Goal: Information Seeking & Learning: Understand process/instructions

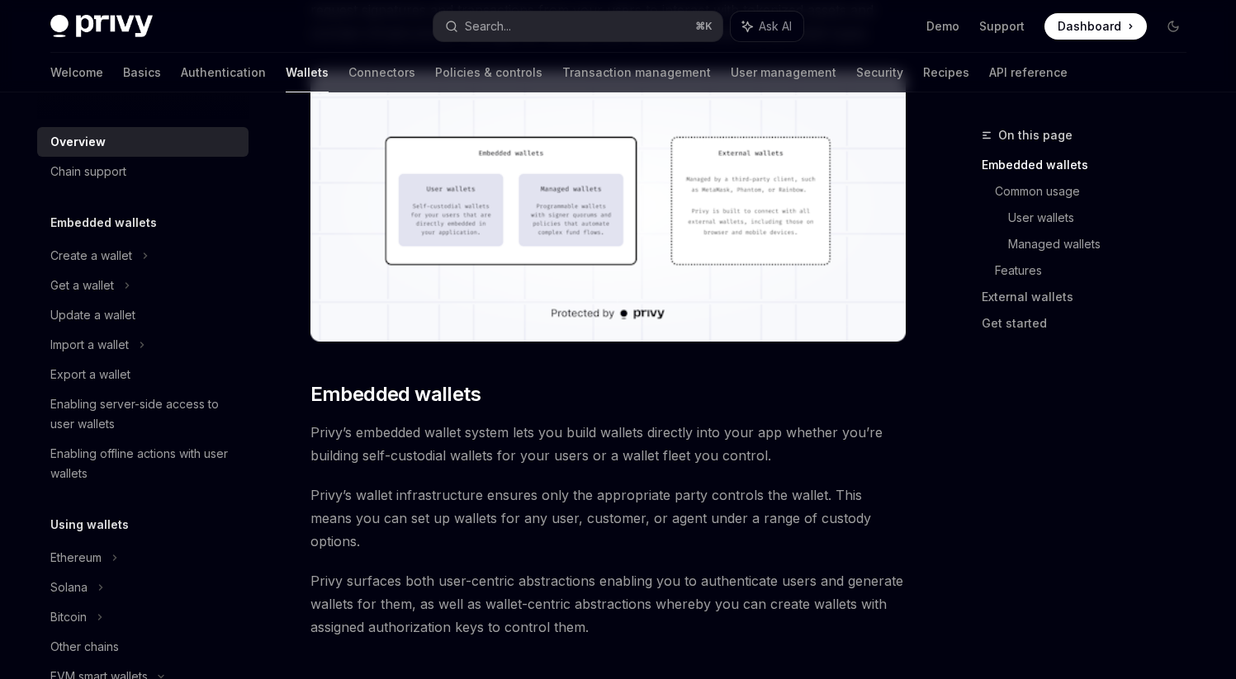
scroll to position [548, 0]
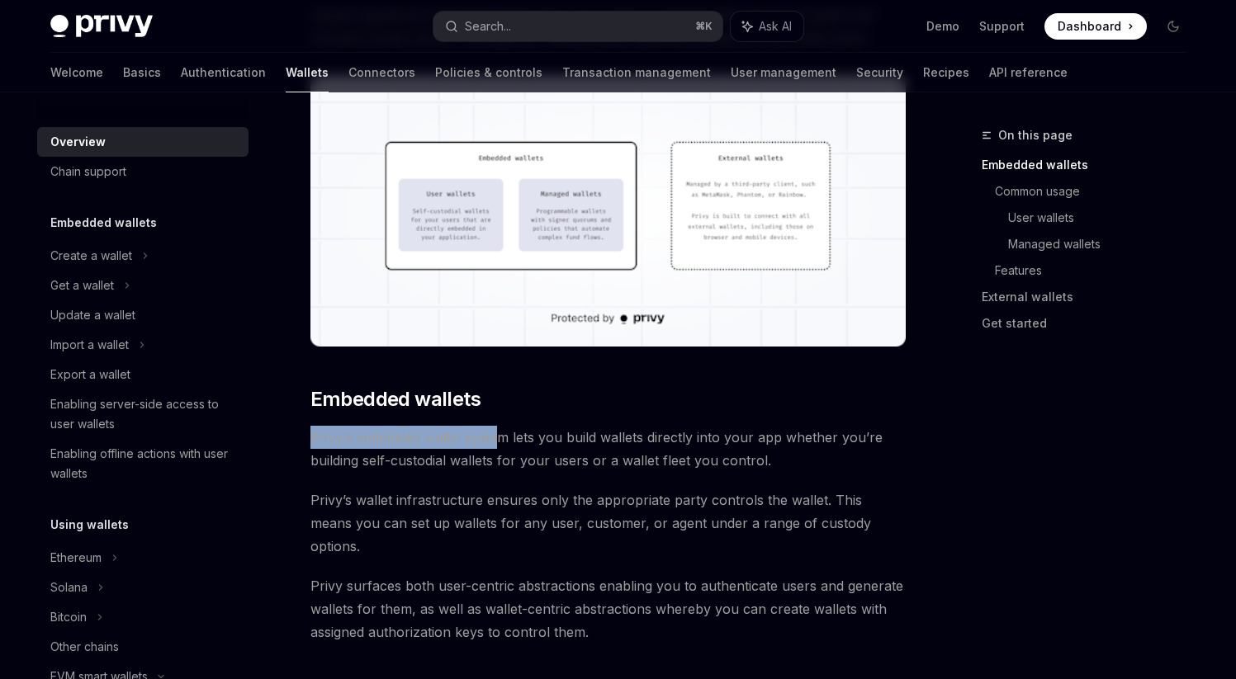
drag, startPoint x: 313, startPoint y: 439, endPoint x: 504, endPoint y: 441, distance: 190.7
click at [504, 441] on span "Privy’s embedded wallet system lets you build wallets directly into your app wh…" at bounding box center [607, 449] width 595 height 46
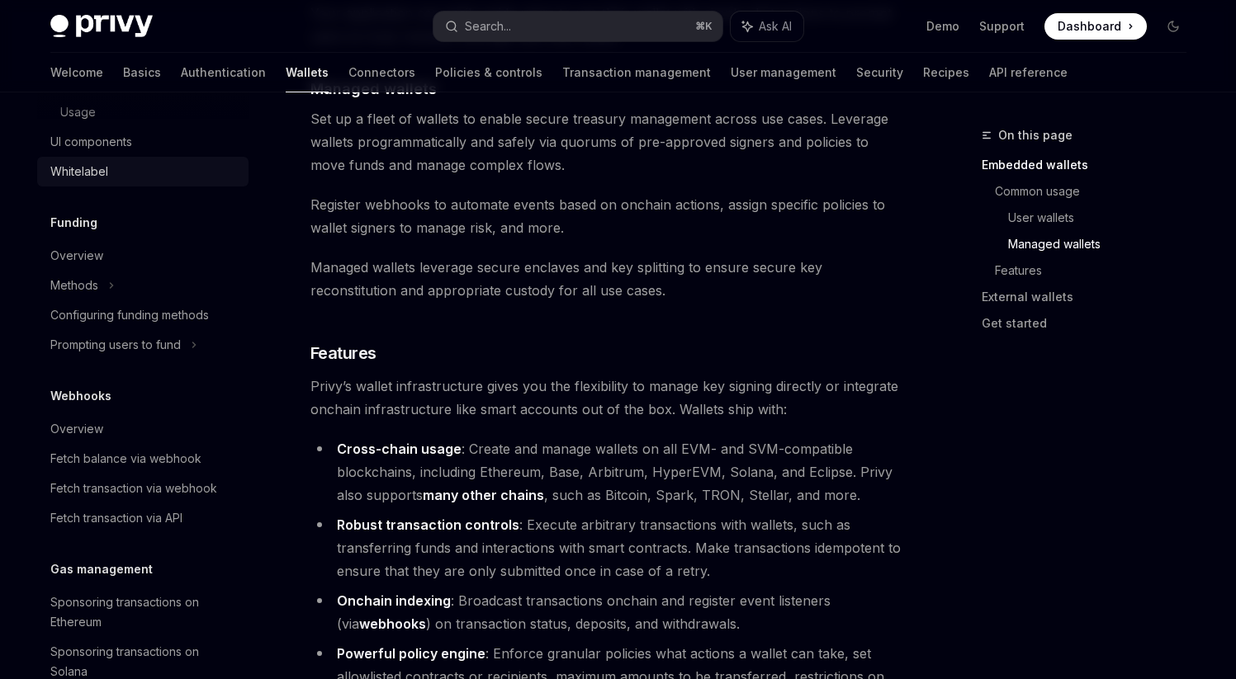
scroll to position [291, 0]
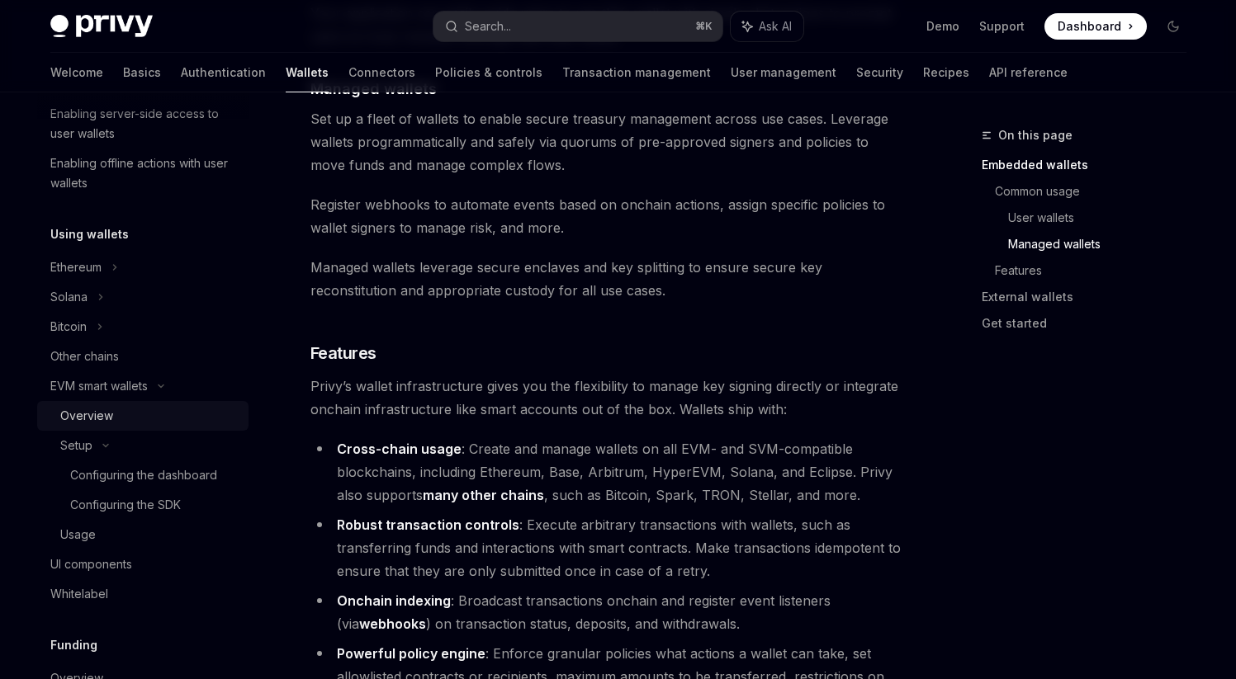
click at [102, 416] on div "Overview" at bounding box center [86, 416] width 53 height 20
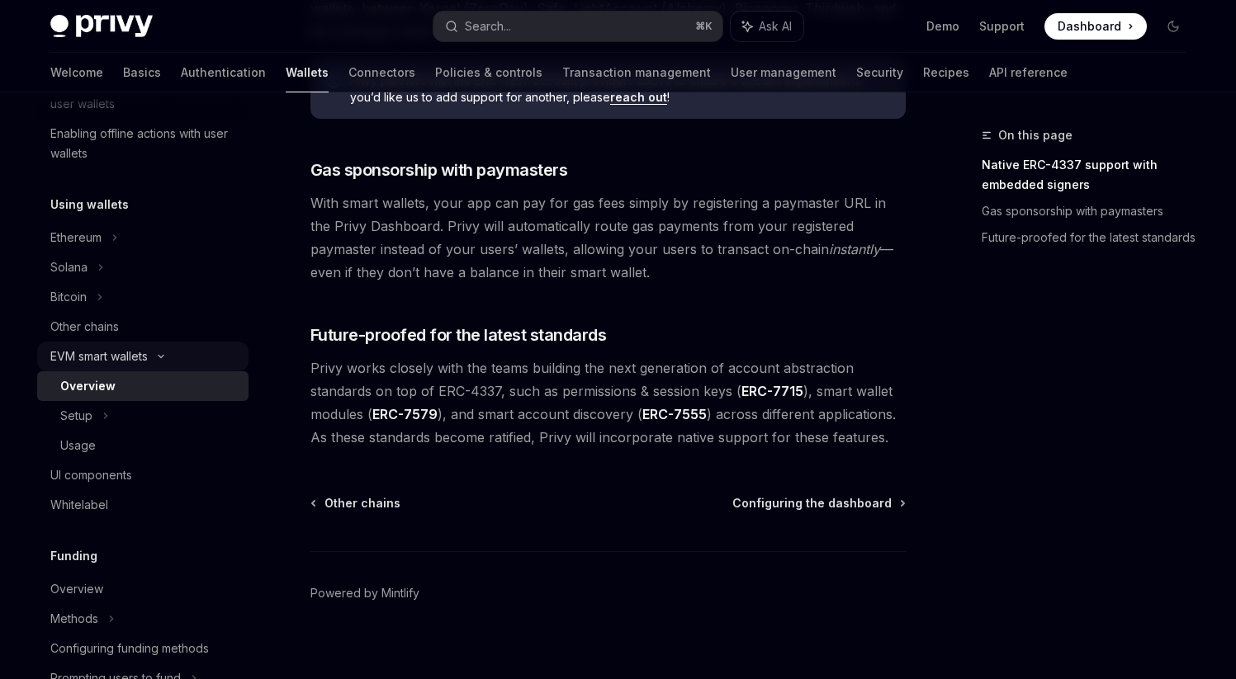
scroll to position [341, 0]
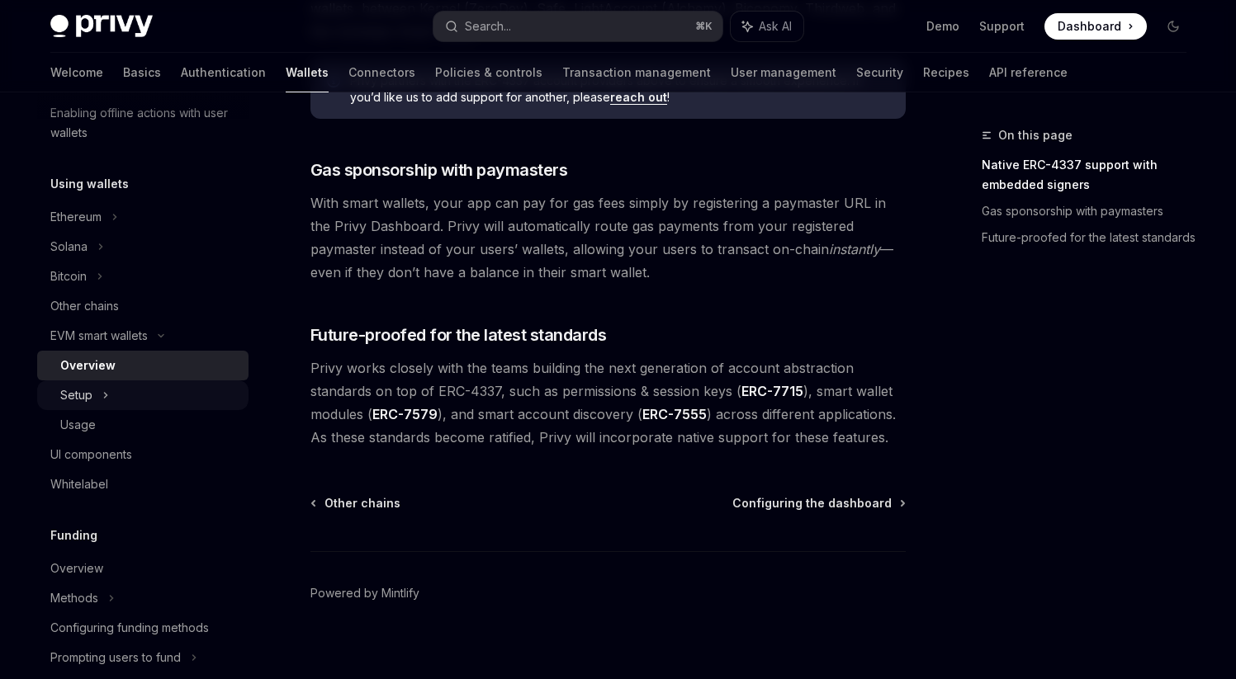
click at [105, 397] on icon at bounding box center [105, 396] width 7 height 20
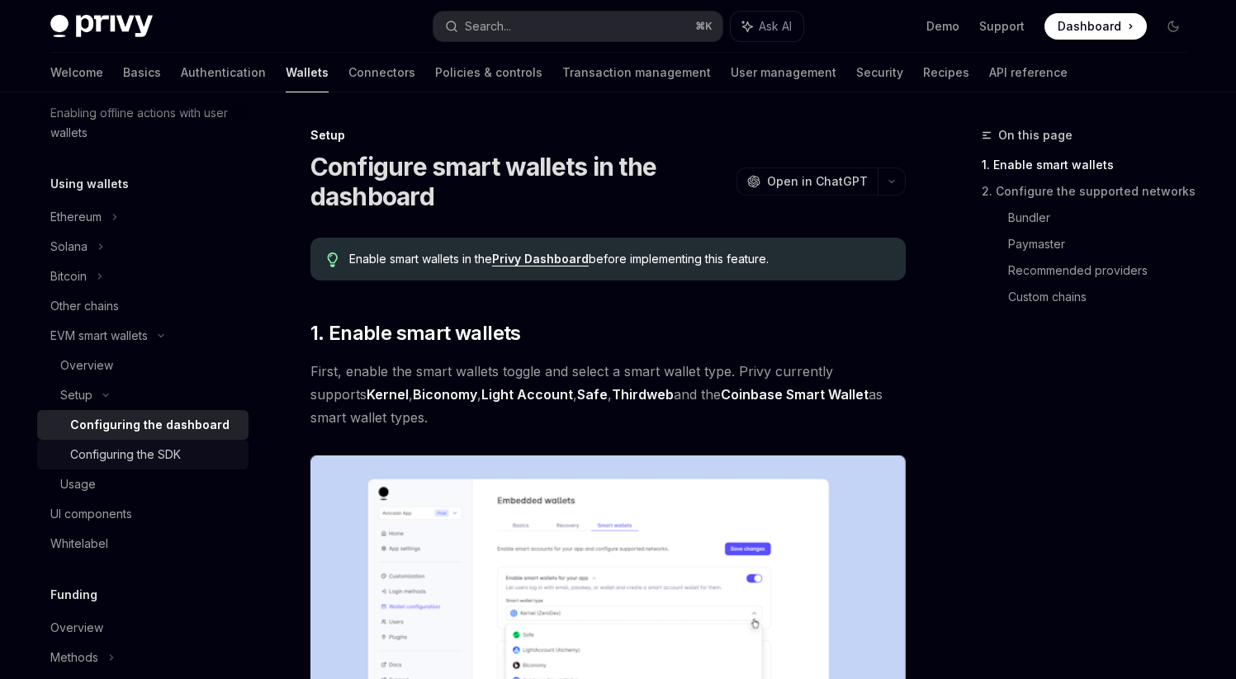
click at [159, 455] on div "Configuring the SDK" at bounding box center [125, 455] width 111 height 20
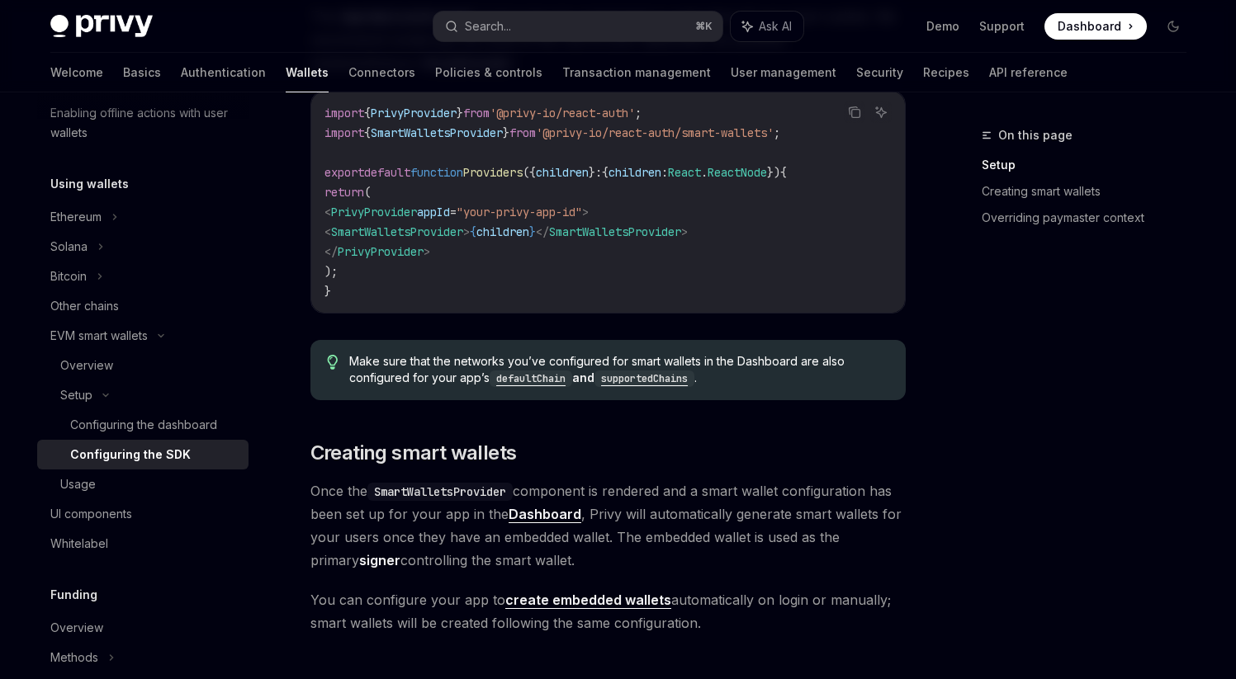
scroll to position [641, 0]
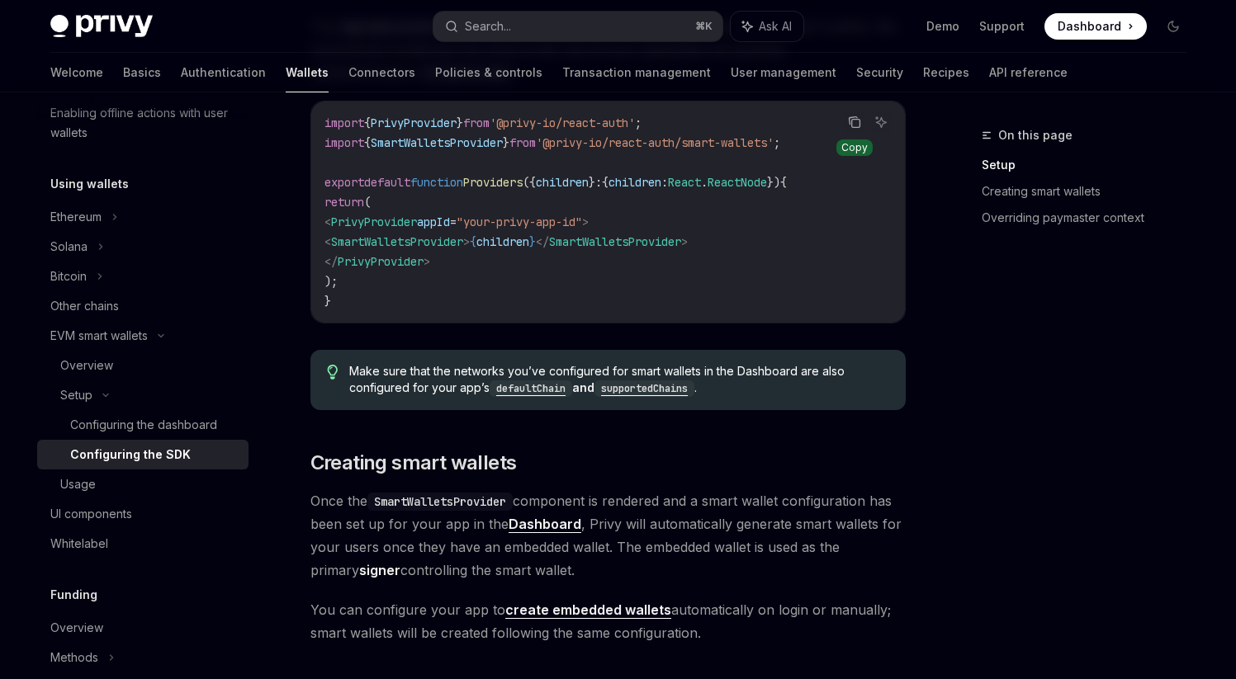
click at [848, 123] on icon "Copy the contents from the code block" at bounding box center [854, 122] width 13 height 13
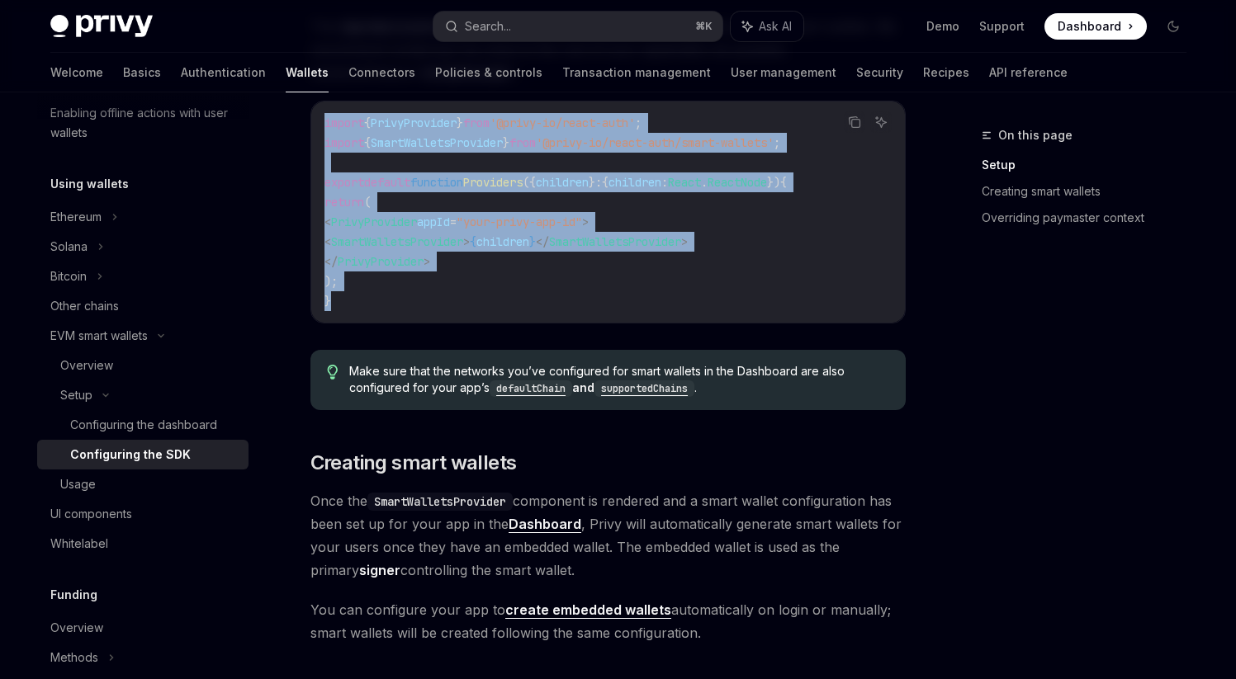
drag, startPoint x: 343, startPoint y: 310, endPoint x: 312, endPoint y: 120, distance: 192.3
click at [314, 120] on div "import { PrivyProvider } from '@privy-io/react-auth' ; import { SmartWalletsPro…" at bounding box center [608, 212] width 594 height 221
copy code "import { PrivyProvider } from '@privy-io/react-auth' ; import { SmartWalletsPro…"
click at [418, 277] on code "import { PrivyProvider } from '@privy-io/react-auth' ; import { SmartWalletsPro…" at bounding box center [607, 212] width 567 height 198
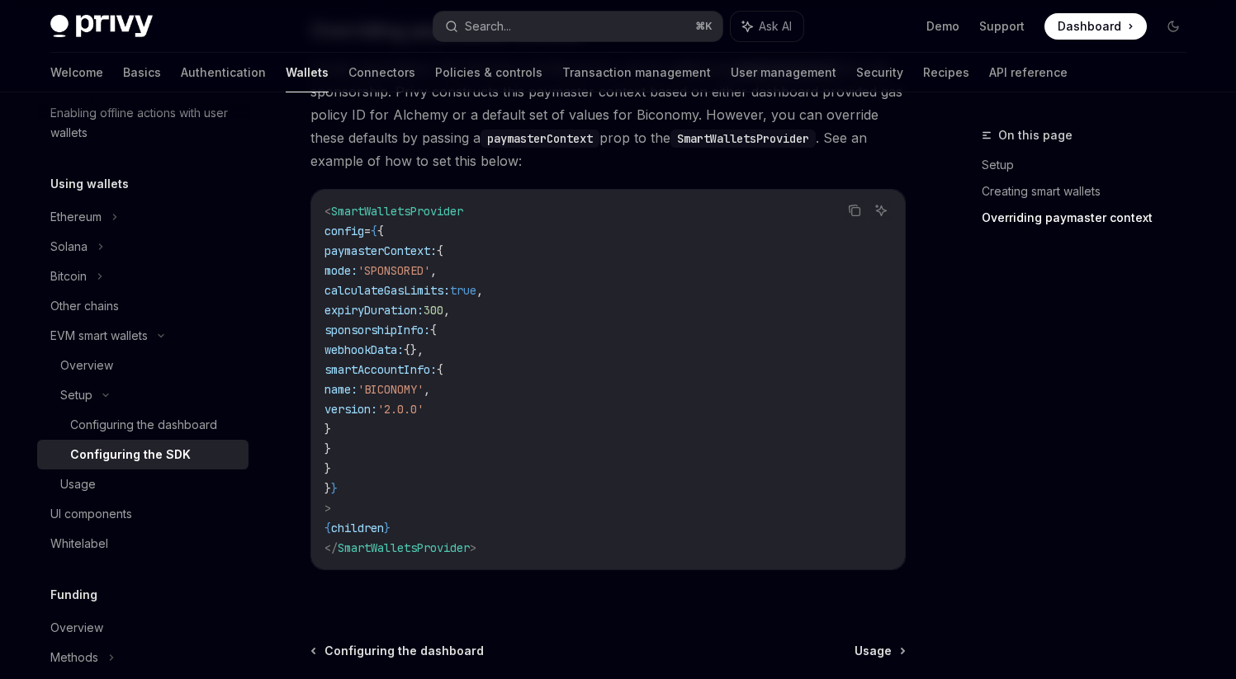
scroll to position [1470, 0]
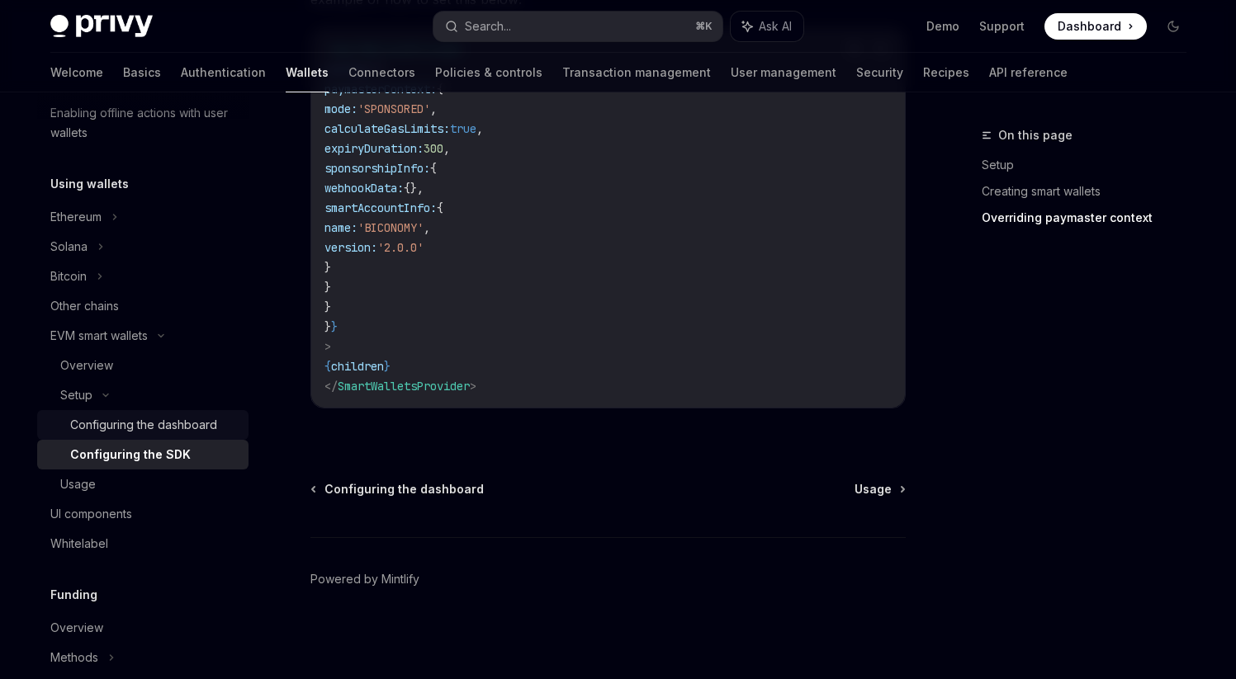
click at [168, 427] on div "Configuring the dashboard" at bounding box center [143, 425] width 147 height 20
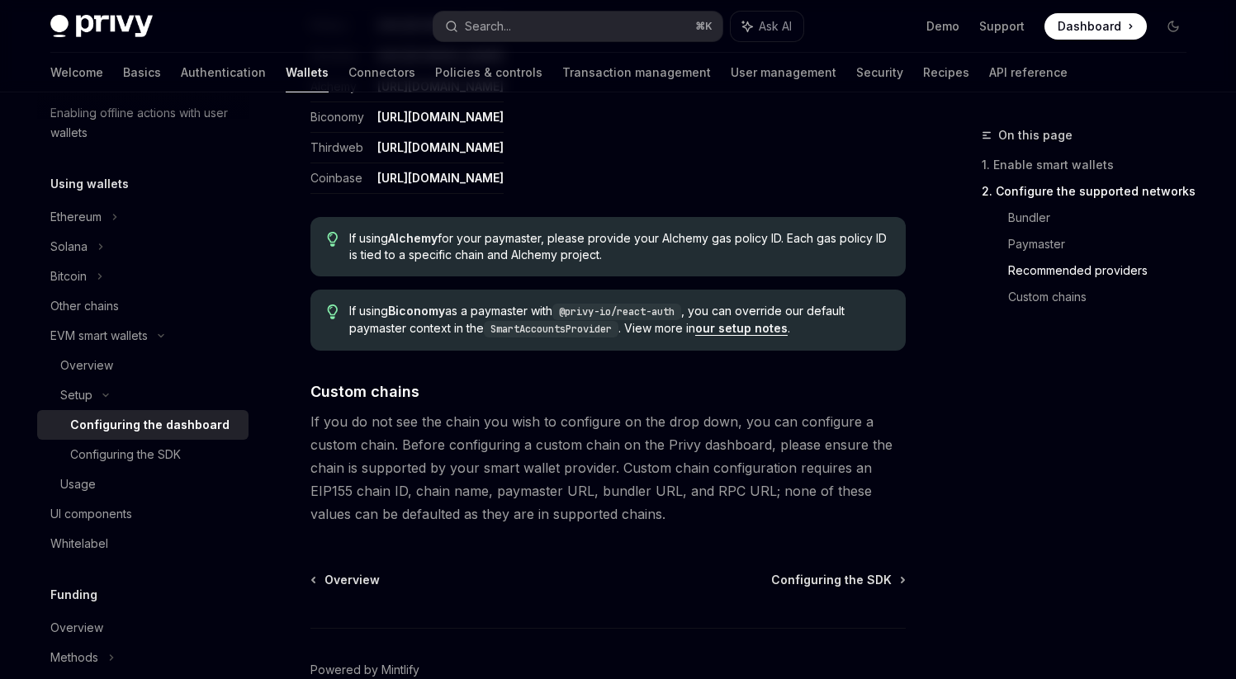
scroll to position [2238, 0]
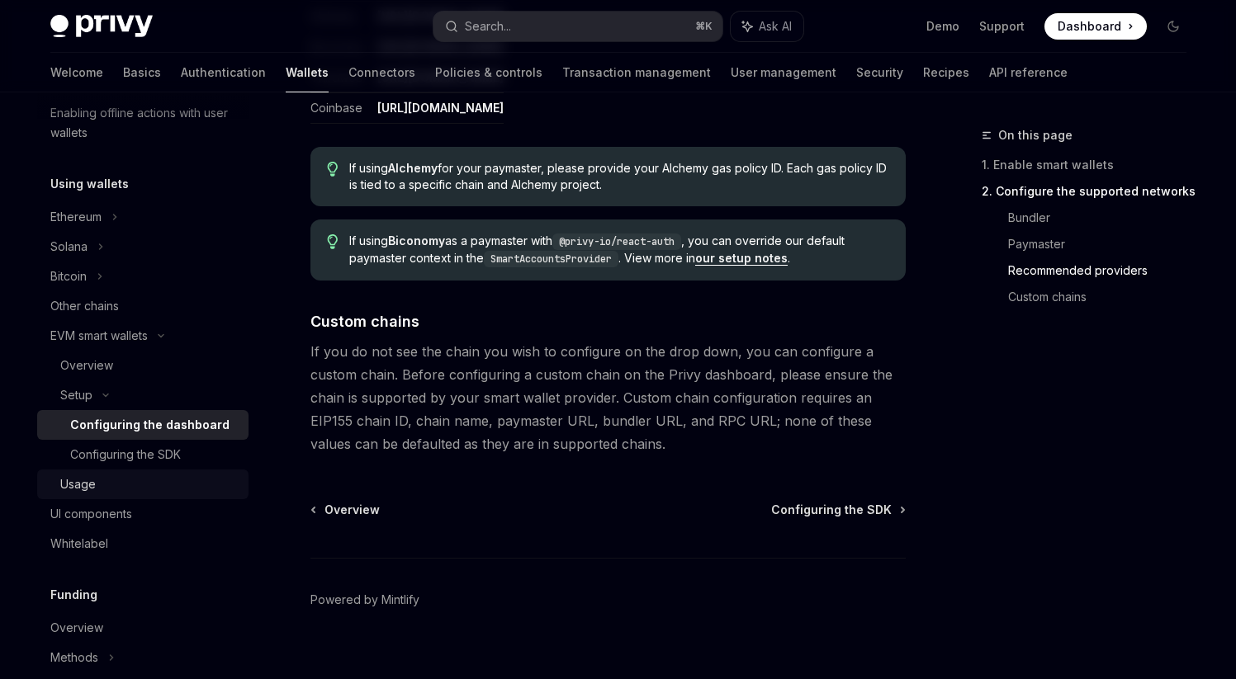
click at [106, 484] on div "Usage" at bounding box center [149, 485] width 178 height 20
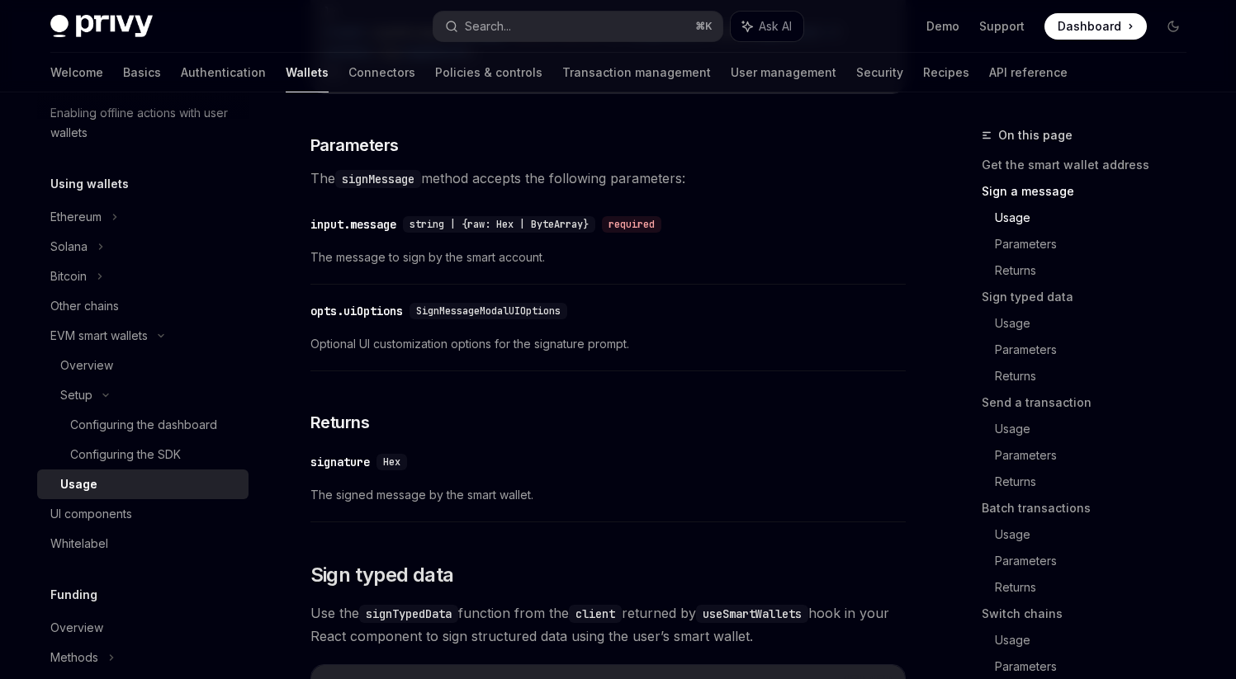
scroll to position [1008, 0]
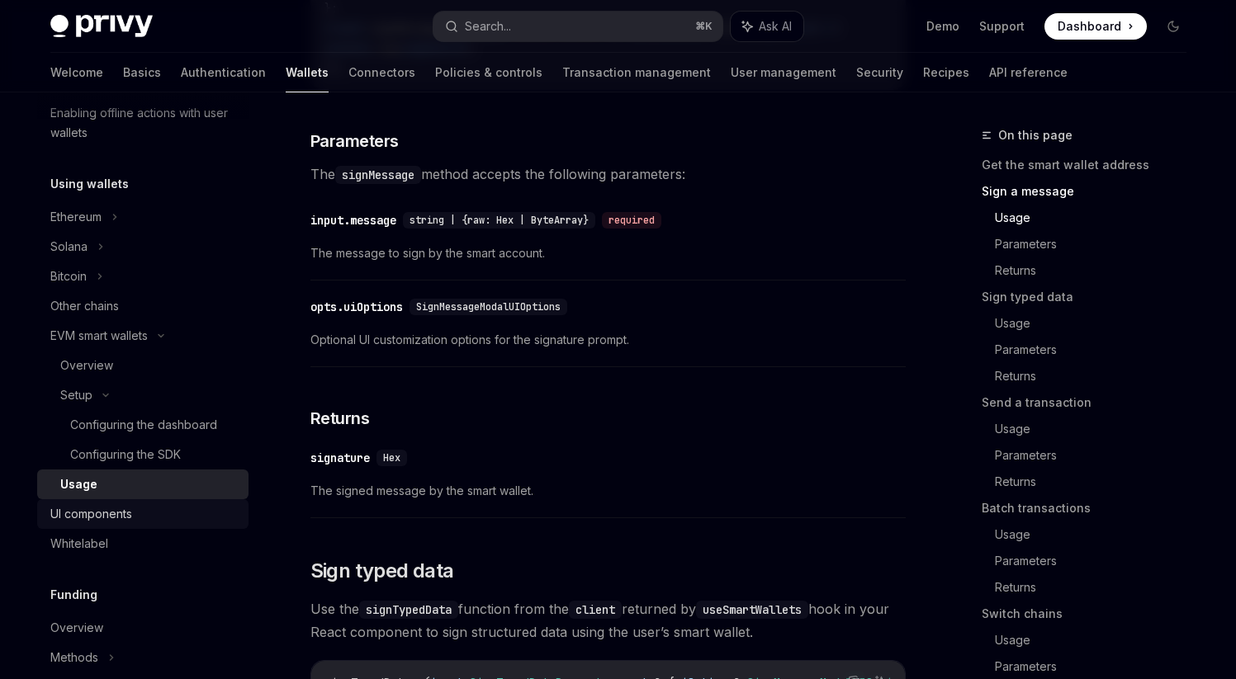
click at [106, 517] on div "UI components" at bounding box center [91, 514] width 82 height 20
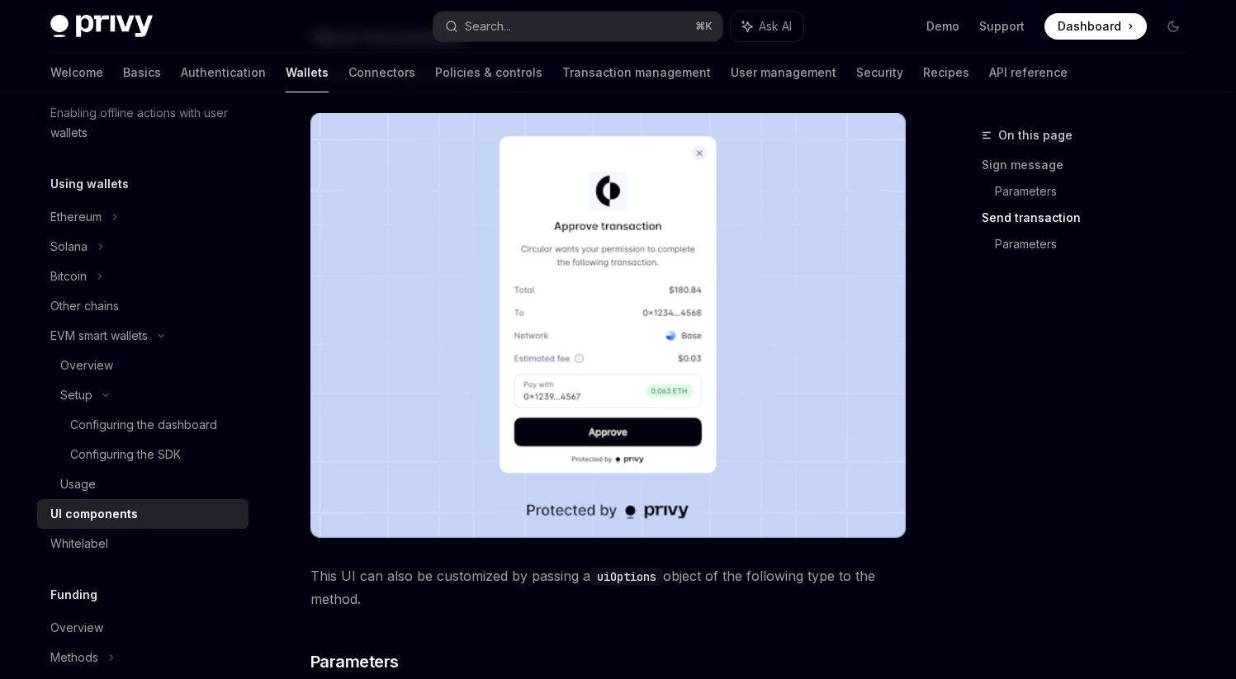
scroll to position [1246, 0]
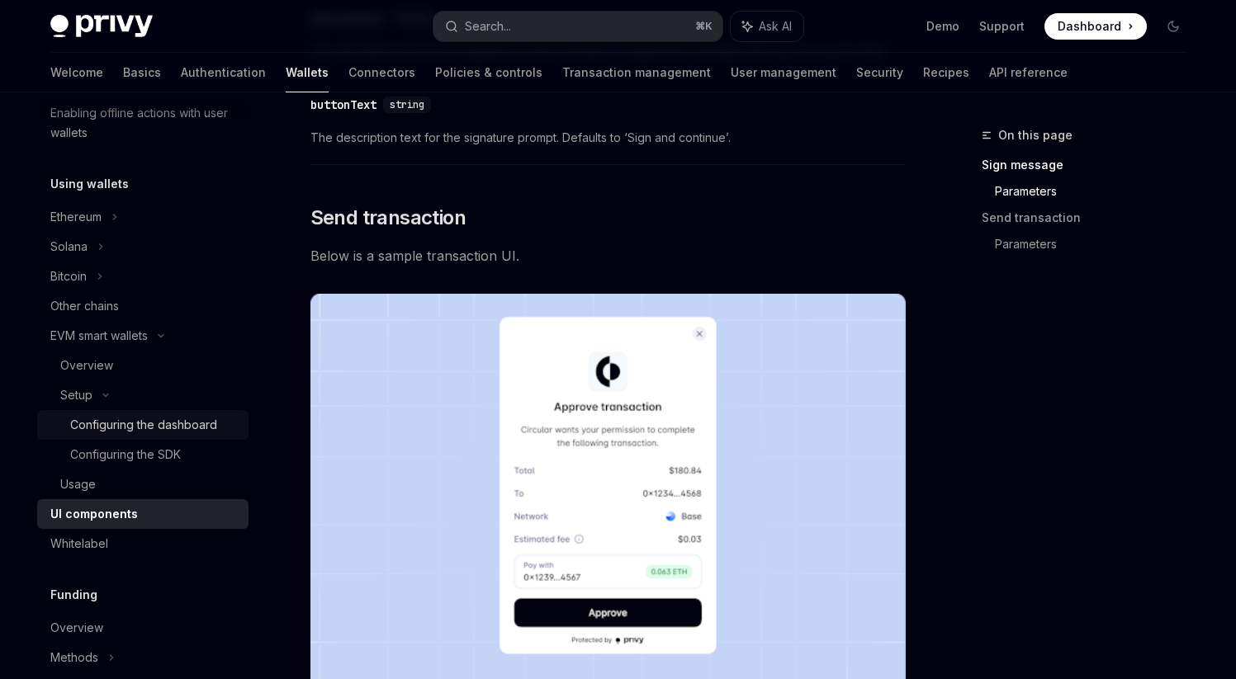
click at [171, 425] on div "Configuring the dashboard" at bounding box center [143, 425] width 147 height 20
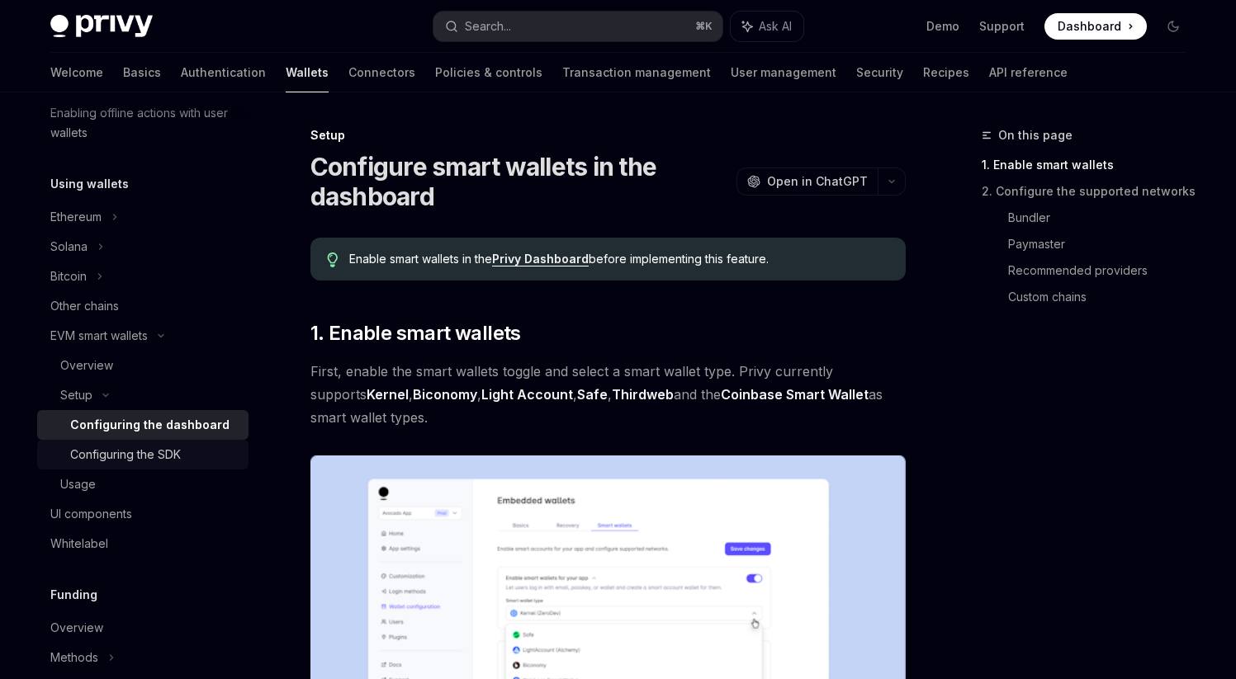
click at [156, 452] on div "Configuring the SDK" at bounding box center [125, 455] width 111 height 20
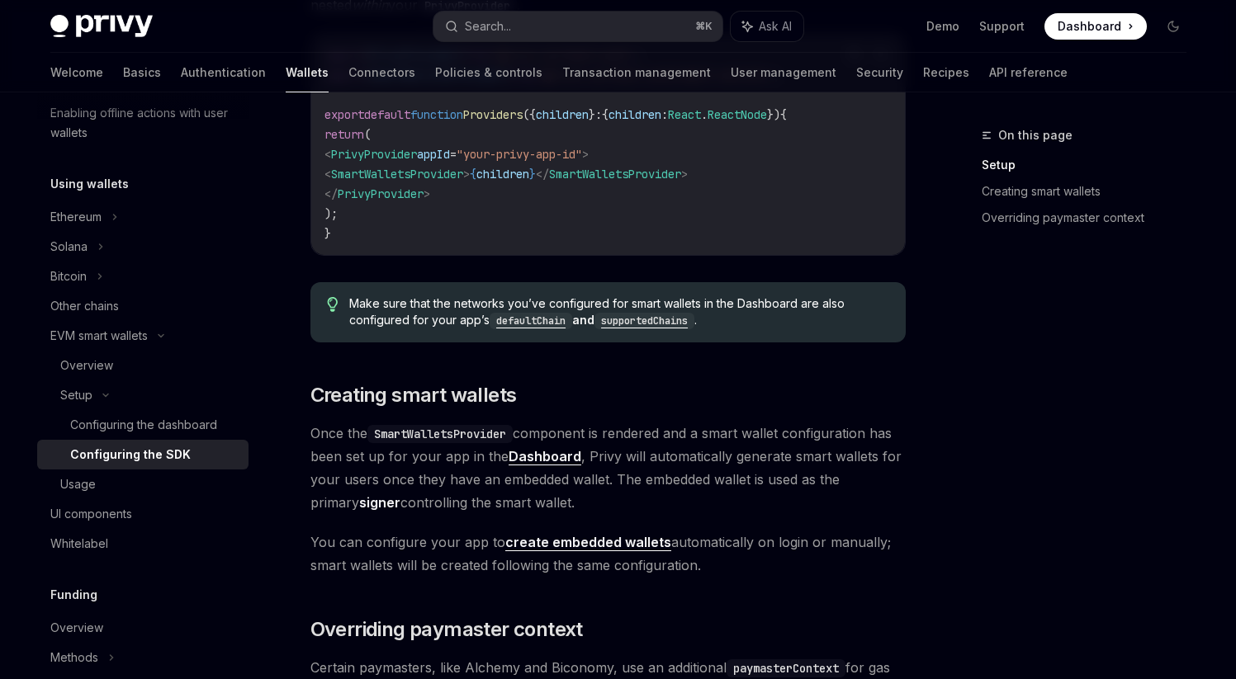
scroll to position [709, 0]
drag, startPoint x: 712, startPoint y: 566, endPoint x: 301, endPoint y: 423, distance: 434.7
click at [301, 424] on div "Setup Configure smart wallets in the SDK OpenAI Open in ChatGPT OpenAI Open in …" at bounding box center [453, 428] width 911 height 2024
copy div "Once the SmartWalletsProvider component is rendered and a smart wallet configur…"
click at [561, 392] on h2 "​ Creating smart wallets" at bounding box center [607, 394] width 595 height 26
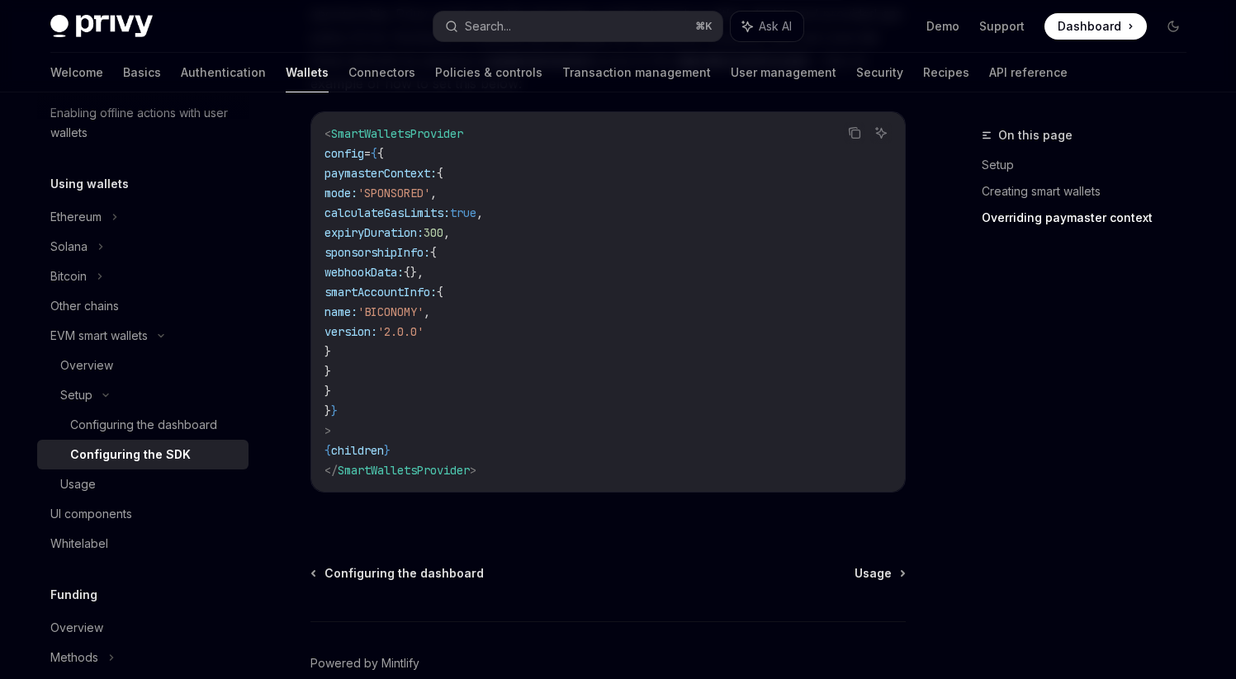
scroll to position [1403, 0]
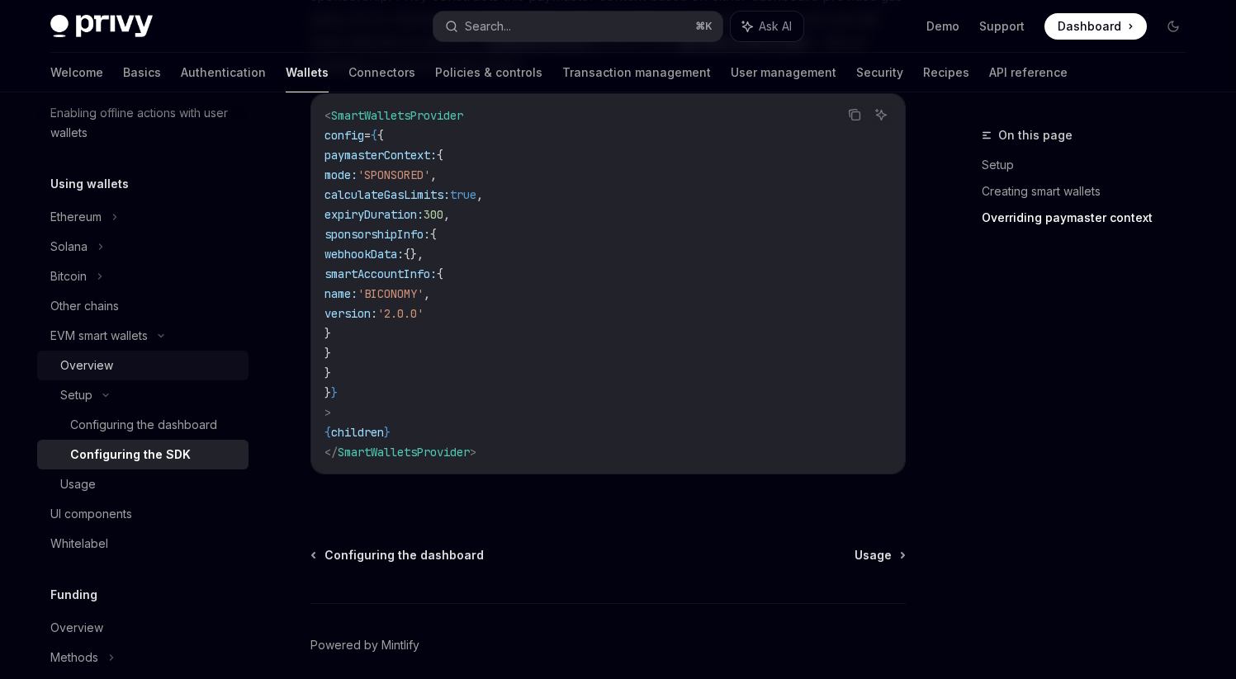
click at [86, 367] on div "Overview" at bounding box center [86, 366] width 53 height 20
type textarea "*"
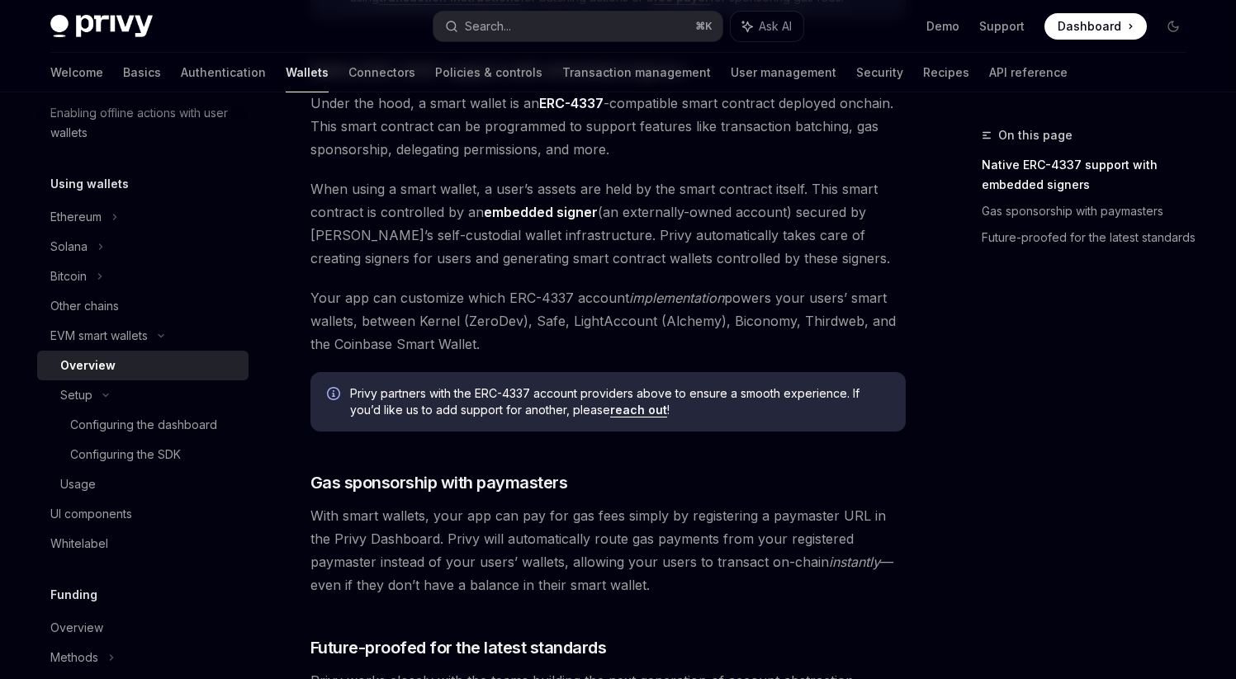
scroll to position [979, 0]
